Goal: Find specific page/section: Find specific page/section

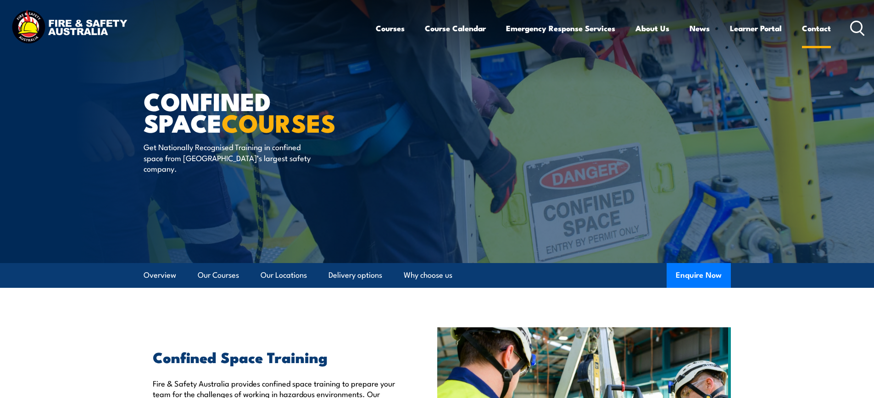
click at [820, 29] on link "Contact" at bounding box center [816, 28] width 29 height 24
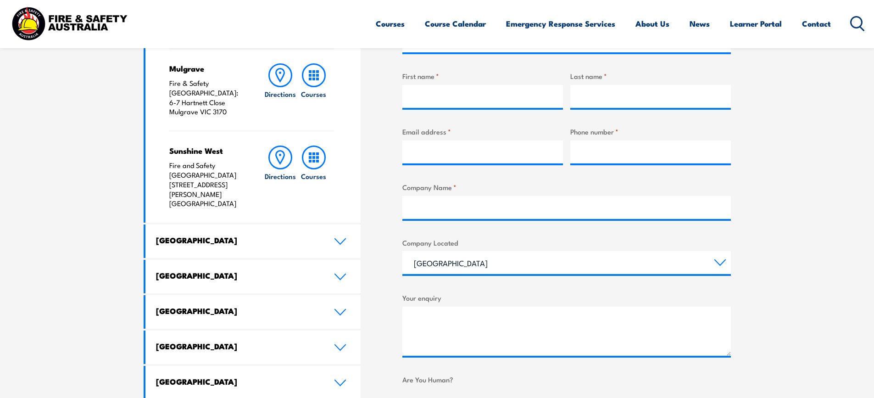
scroll to position [504, 0]
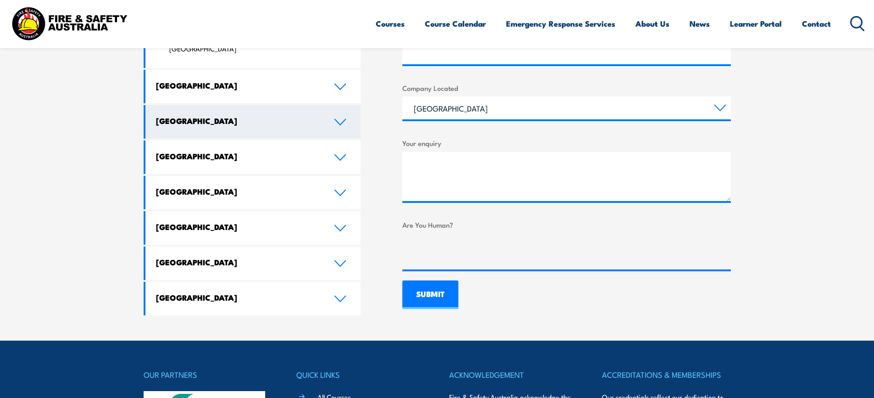
click at [337, 118] on icon at bounding box center [340, 121] width 12 height 7
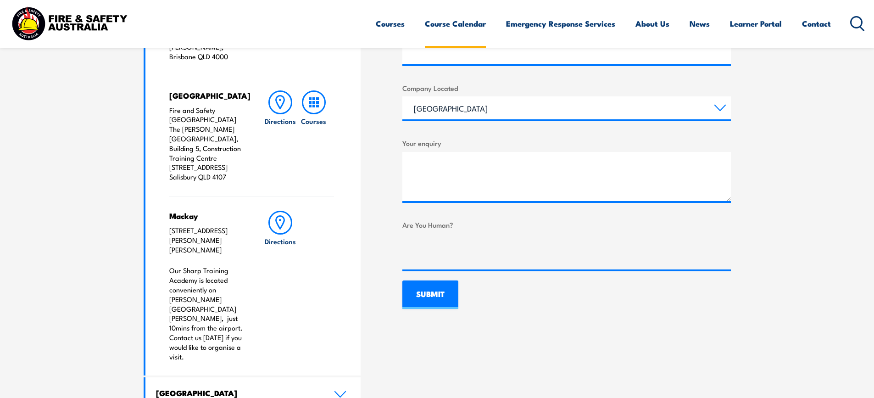
click at [471, 23] on link "Course Calendar" at bounding box center [455, 23] width 61 height 24
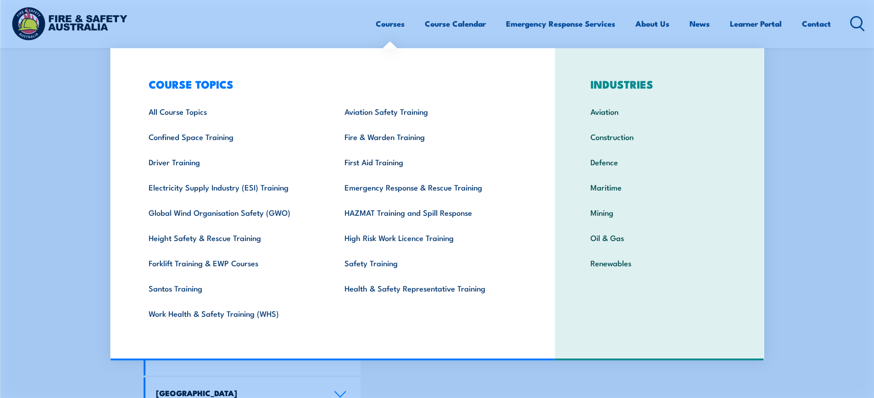
click at [387, 28] on link "Courses" at bounding box center [390, 23] width 29 height 24
